Goal: Information Seeking & Learning: Learn about a topic

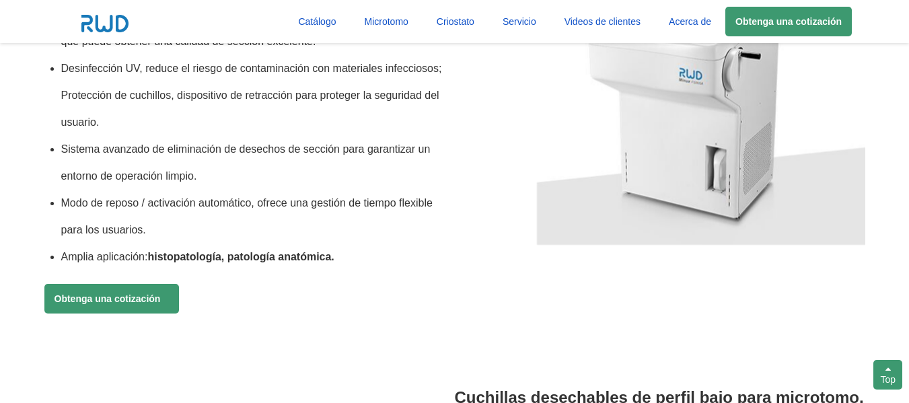
scroll to position [1144, 0]
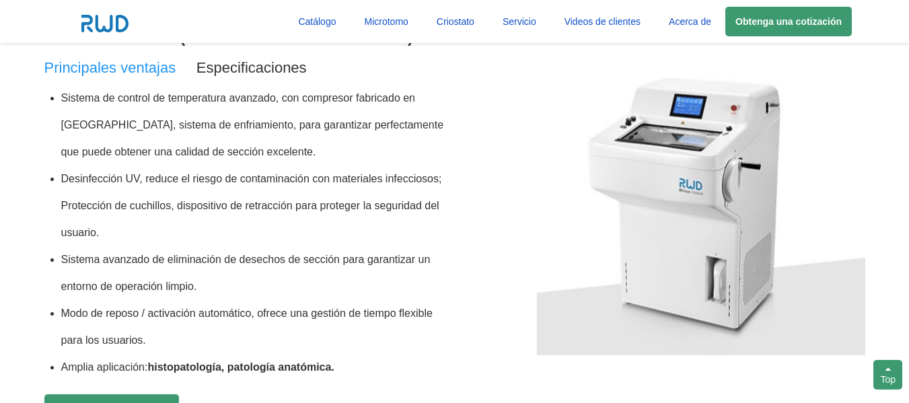
scroll to position [1010, 0]
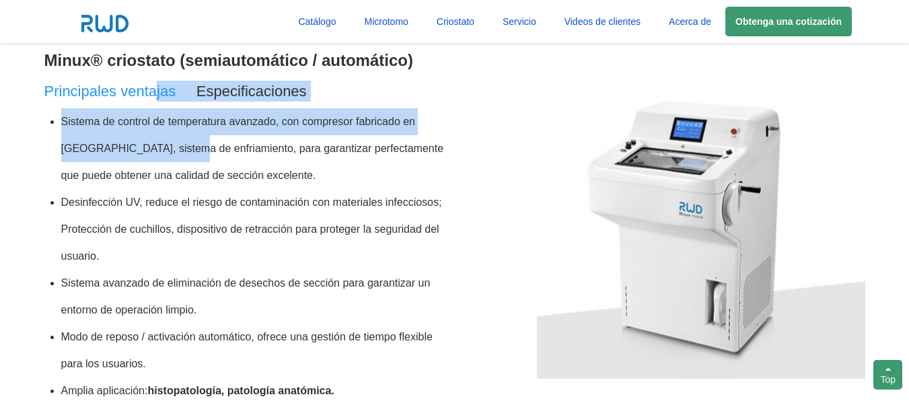
drag, startPoint x: 170, startPoint y: 103, endPoint x: 197, endPoint y: 85, distance: 32.7
click at [157, 81] on div "Minux® criostato (semiautomático / automático) Principales ventajas Especificac…" at bounding box center [249, 241] width 411 height 414
click at [238, 88] on span "Especificaciones" at bounding box center [252, 91] width 110 height 17
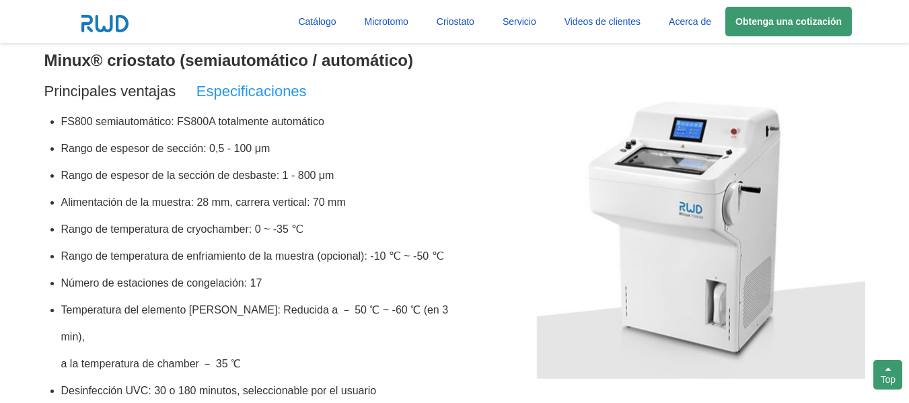
click at [85, 129] on li "FS800 semiautomático: FS800A totalmente automático" at bounding box center [258, 121] width 394 height 27
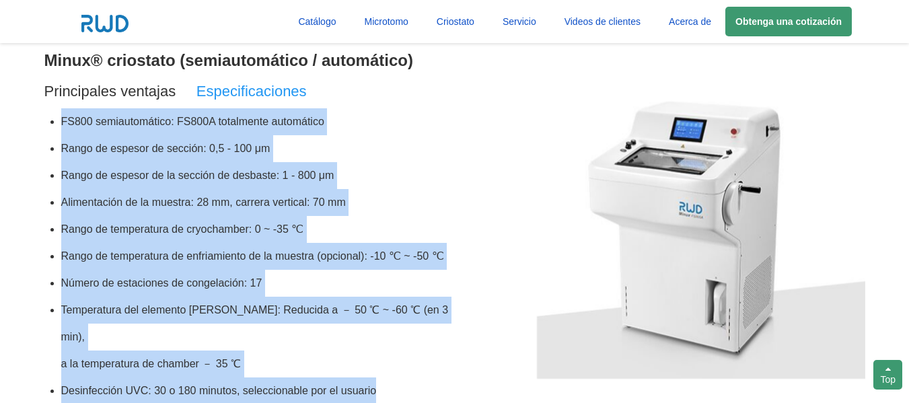
drag, startPoint x: 63, startPoint y: 120, endPoint x: 381, endPoint y: 362, distance: 399.6
click at [381, 362] on ul "FS800 semiautomático: FS800A totalmente automático Rango de espesor de sección:…" at bounding box center [249, 256] width 411 height 296
copy ul "FS800 semiautomático: FS800A totalmente automático Rango de espesor de sección:…"
